Goal: Task Accomplishment & Management: Use online tool/utility

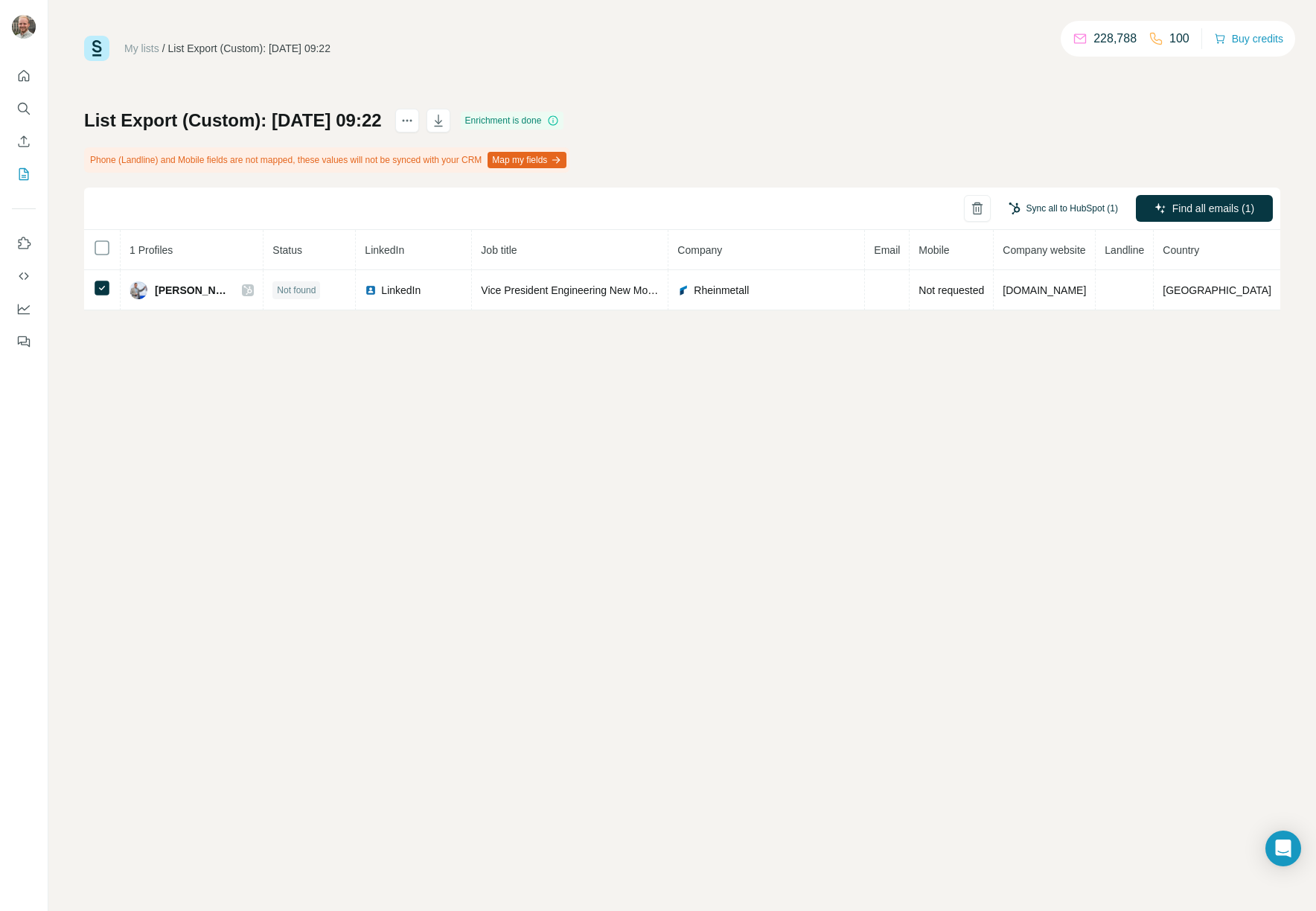
click at [1068, 207] on button "Sync all to HubSpot (1)" at bounding box center [1063, 208] width 130 height 22
click at [1057, 328] on button "Sync all to HubSpot" at bounding box center [1040, 321] width 165 height 30
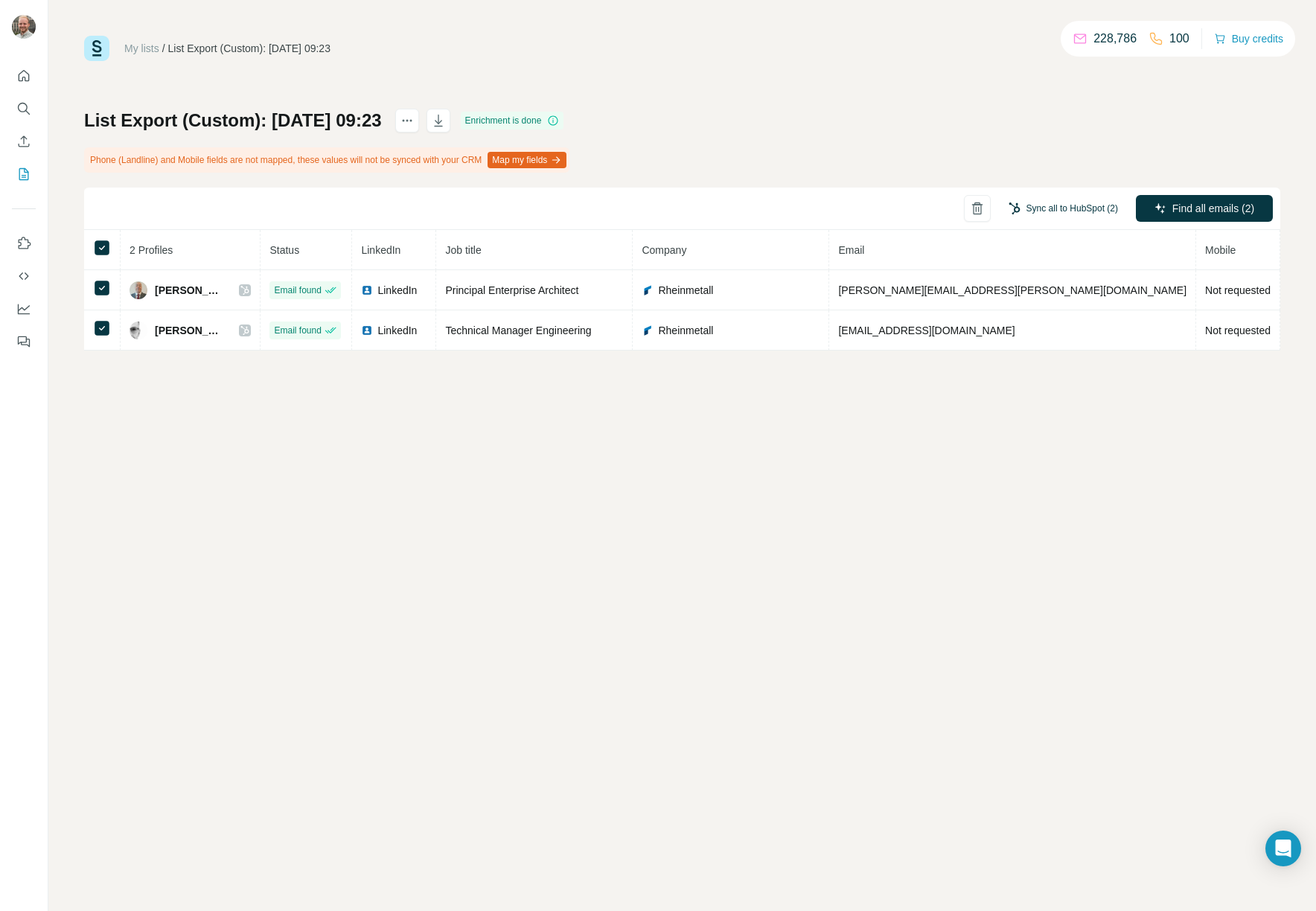
click at [1075, 211] on button "Sync all to HubSpot (2)" at bounding box center [1063, 208] width 130 height 22
click at [1024, 323] on button "Sync all to HubSpot" at bounding box center [1040, 321] width 165 height 30
click at [247, 244] on th "2 Profiles" at bounding box center [190, 250] width 140 height 40
